Goal: Transaction & Acquisition: Obtain resource

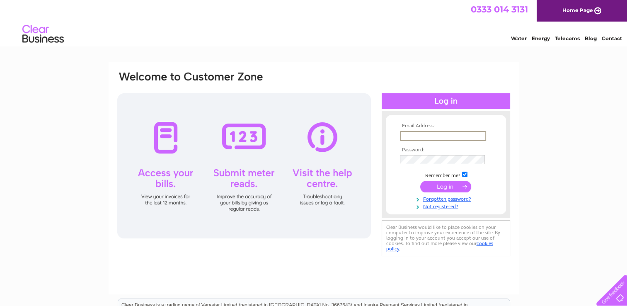
click at [409, 134] on input "text" at bounding box center [443, 136] width 86 height 10
type input "williamnelson@btinternet.com"
click at [450, 186] on input "submit" at bounding box center [445, 186] width 51 height 12
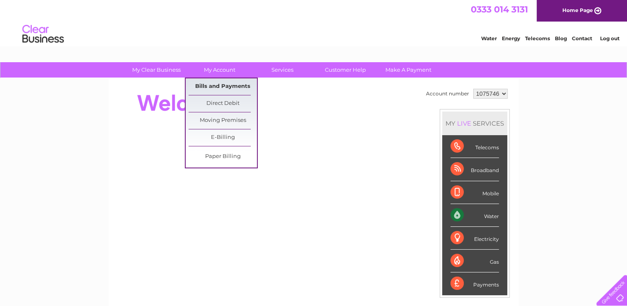
click at [217, 83] on link "Bills and Payments" at bounding box center [222, 86] width 68 height 17
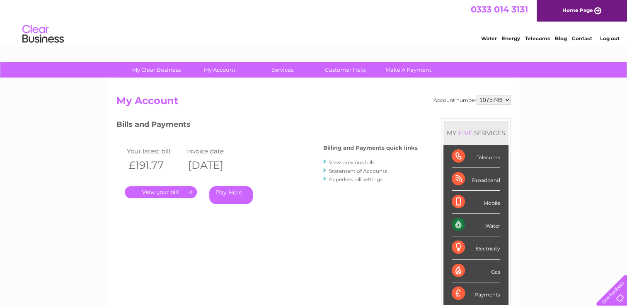
click at [162, 192] on link "." at bounding box center [161, 192] width 72 height 12
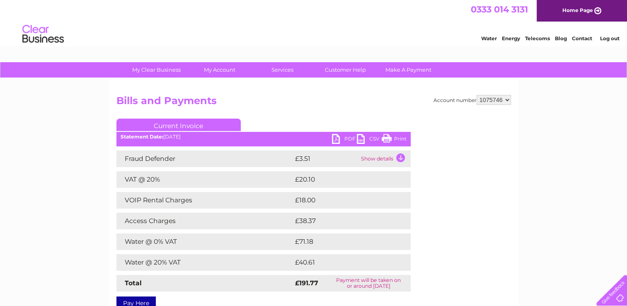
click at [346, 136] on link "PDF" at bounding box center [344, 140] width 25 height 12
